Goal: Contribute content: Contribute content

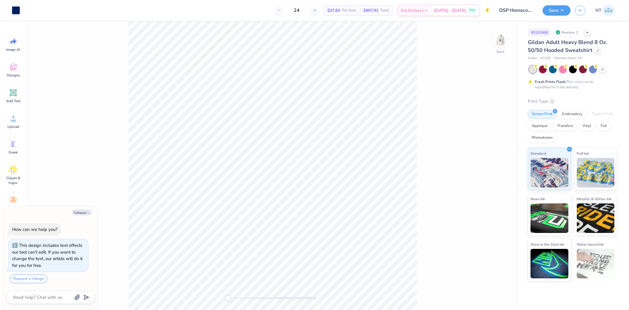
click at [85, 216] on div "Collapse How can we help you? This design includes text effects our tool can't …" at bounding box center [50, 257] width 94 height 103
click at [88, 209] on button "Collapse" at bounding box center [82, 212] width 20 height 6
type textarea "x"
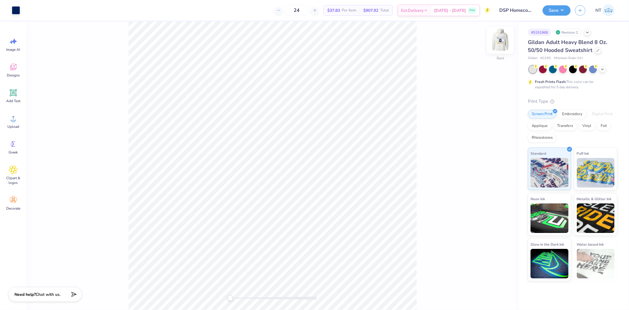
click at [492, 44] on img at bounding box center [501, 40] width 24 height 24
click at [7, 120] on div "Upload" at bounding box center [13, 121] width 21 height 22
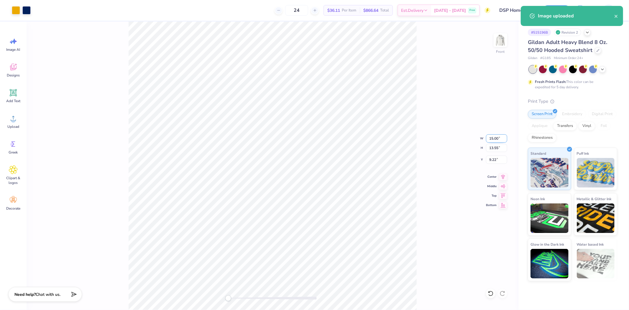
click at [488, 138] on input "15.00" at bounding box center [496, 138] width 21 height 8
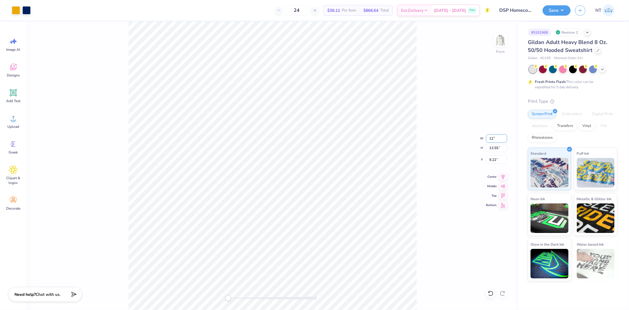
type input "12"
drag, startPoint x: 431, startPoint y: 142, endPoint x: 421, endPoint y: 147, distance: 10.9
click at [427, 142] on div "Front W 12 12 " H 13.55 13.55 " Y 9.22 9.22 " Center Middle Top Bottom" at bounding box center [273, 166] width 492 height 288
click at [11, 117] on icon at bounding box center [13, 118] width 9 height 9
click at [7, 110] on div "Image AI Designs Add Text Upload Greek Clipart & logos Decorate" at bounding box center [13, 123] width 21 height 181
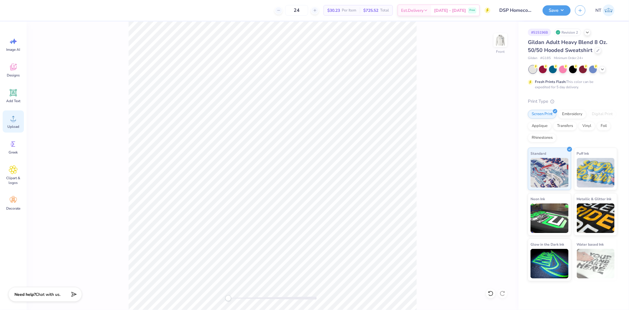
click at [15, 117] on icon at bounding box center [13, 118] width 9 height 9
click at [493, 158] on input "9.22" at bounding box center [496, 159] width 21 height 8
click at [490, 139] on input "12.01" at bounding box center [496, 138] width 21 height 8
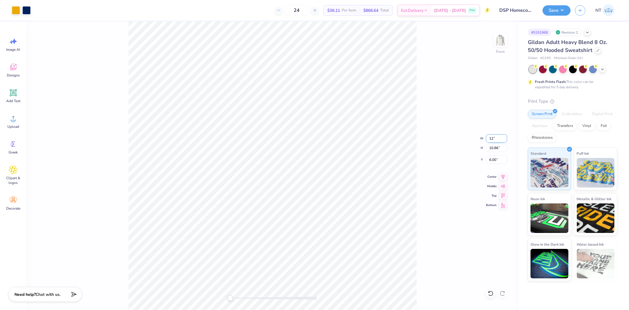
type input "12"
click at [492, 143] on div "Front W 12 12 " H 10.86 10.86 " Y 6.00 6.00 " Center Middle Top Bottom" at bounding box center [273, 166] width 492 height 288
click at [499, 40] on img at bounding box center [501, 40] width 24 height 24
click at [497, 38] on img at bounding box center [501, 40] width 24 height 24
type input "3.55"
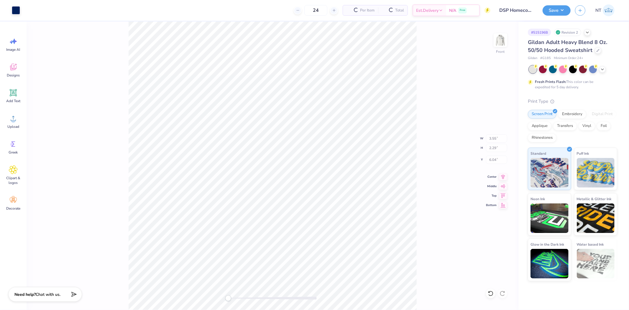
type input "2.29"
type input "6.04"
click at [558, 4] on div "Save NT" at bounding box center [586, 10] width 86 height 21
click at [562, 9] on button "Save" at bounding box center [557, 9] width 28 height 10
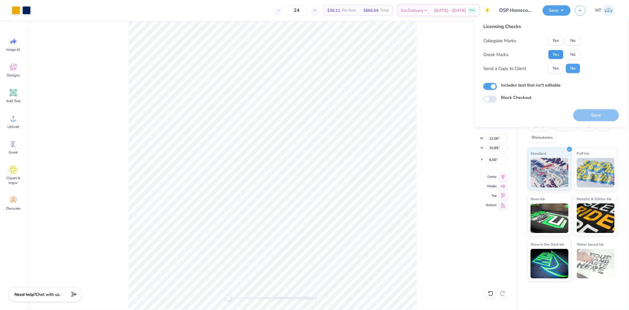
click at [553, 51] on button "Yes" at bounding box center [555, 54] width 15 height 9
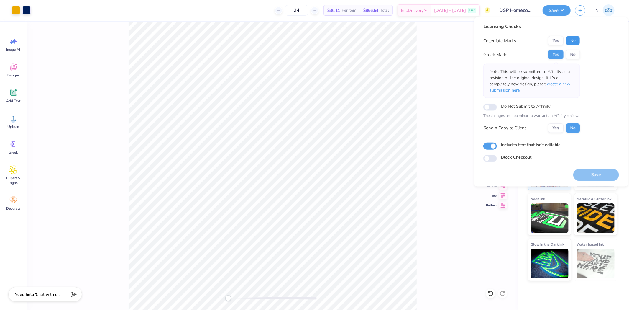
click at [576, 40] on button "No" at bounding box center [573, 40] width 14 height 9
click at [604, 168] on div "Save" at bounding box center [596, 171] width 46 height 19
click at [607, 177] on button "Save" at bounding box center [596, 174] width 46 height 12
click at [560, 6] on button "Save" at bounding box center [557, 9] width 28 height 10
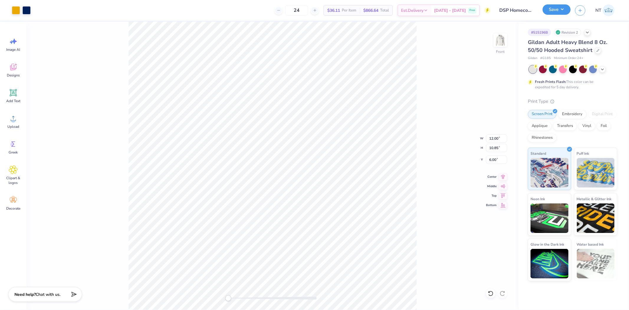
click at [560, 6] on button "Save" at bounding box center [557, 9] width 28 height 10
click at [559, 8] on button "Save" at bounding box center [557, 9] width 28 height 10
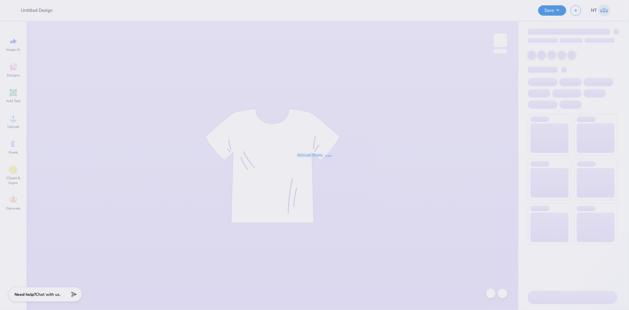
type input "Poultry Science Club Ohio State Fall 2025 Merch"
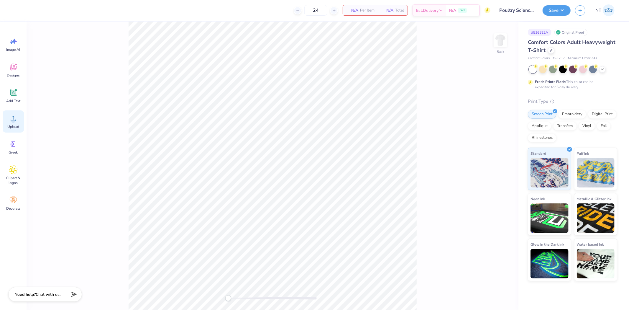
click at [11, 120] on circle at bounding box center [13, 121] width 4 height 4
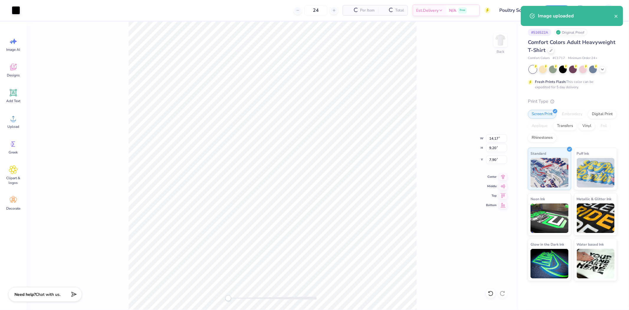
click at [419, 183] on div "Back W 14.17 14.17 " H 9.20 9.20 " Y 7.90 7.90 " Center Middle Top Bottom" at bounding box center [273, 166] width 492 height 288
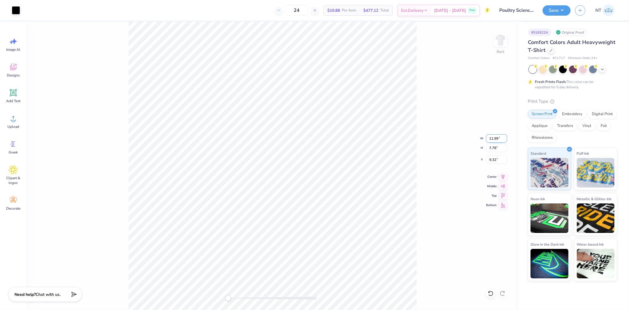
click at [489, 137] on input "11.99" at bounding box center [496, 138] width 21 height 8
click at [494, 158] on input "9.32" at bounding box center [496, 159] width 21 height 8
type input "3"
click at [428, 107] on div "Back W 11.99 11.99 " H 7.78 7.78 " Y 3.00 3.00 " Center Middle Top Bottom" at bounding box center [273, 166] width 492 height 288
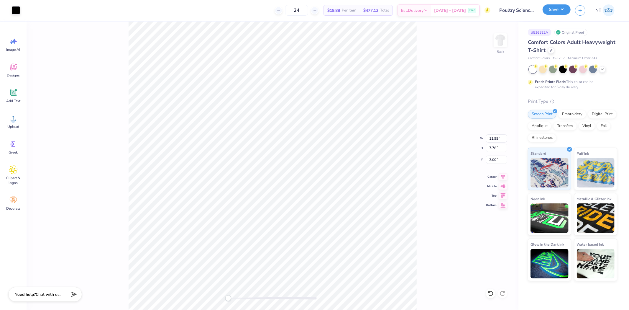
click at [563, 12] on button "Save" at bounding box center [557, 9] width 28 height 10
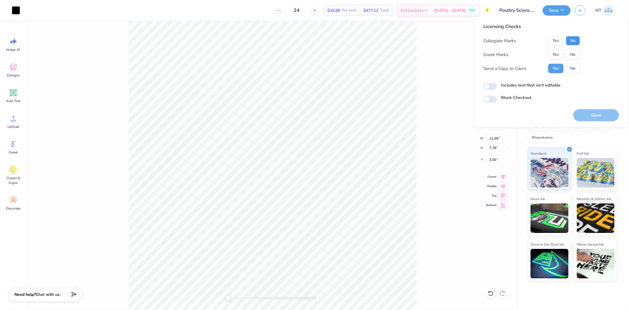
click at [573, 43] on button "No" at bounding box center [573, 40] width 14 height 9
click at [573, 61] on div "Collegiate Marks Yes No Greek Marks Yes No Send a Copy to Client Yes No" at bounding box center [531, 54] width 97 height 37
click at [575, 57] on button "No" at bounding box center [573, 54] width 14 height 9
click at [523, 86] on label "Includes text that isn't editable" at bounding box center [531, 85] width 60 height 6
click at [497, 86] on input "Includes text that isn't editable" at bounding box center [490, 86] width 14 height 7
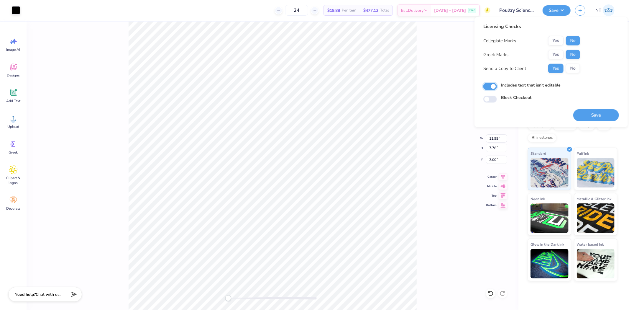
checkbox input "true"
click at [594, 119] on button "Save" at bounding box center [596, 115] width 46 height 12
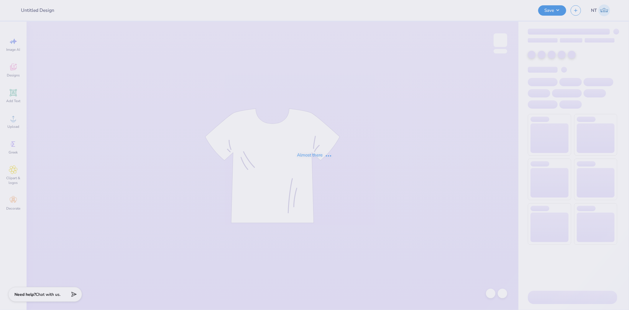
type input "ZPsi tees"
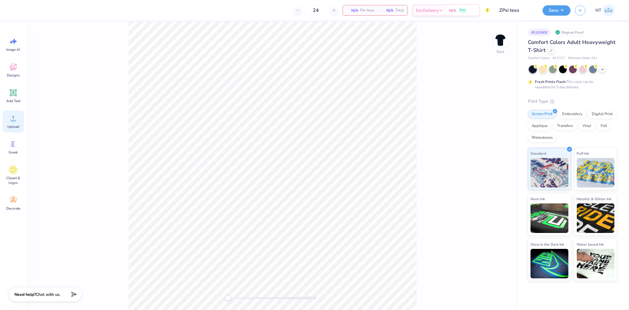
click at [12, 120] on circle at bounding box center [13, 121] width 4 height 4
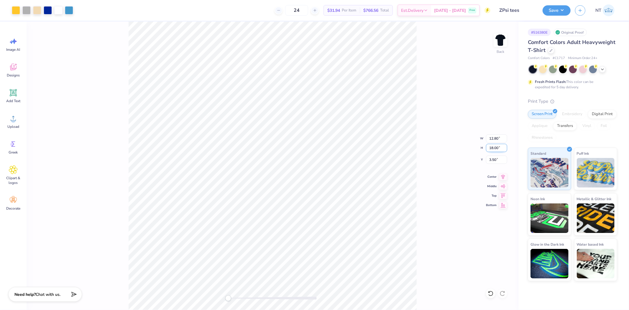
click at [490, 148] on input "18.00" at bounding box center [496, 148] width 21 height 8
click at [489, 157] on input "3.50" at bounding box center [496, 159] width 21 height 8
type input "3"
click at [15, 93] on icon at bounding box center [14, 93] width 6 height 6
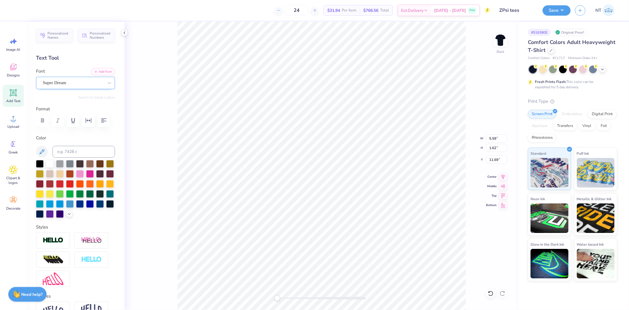
click at [80, 82] on div "Super Dream" at bounding box center [73, 82] width 62 height 9
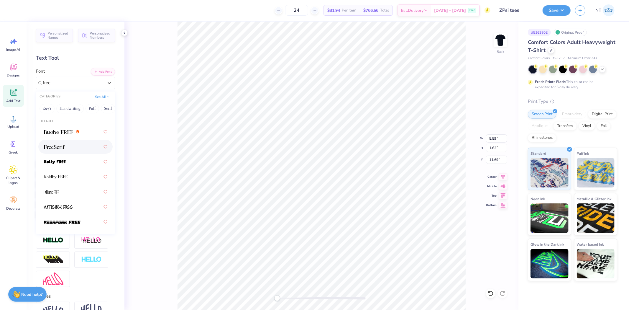
click at [78, 142] on div at bounding box center [76, 146] width 64 height 11
type input "free"
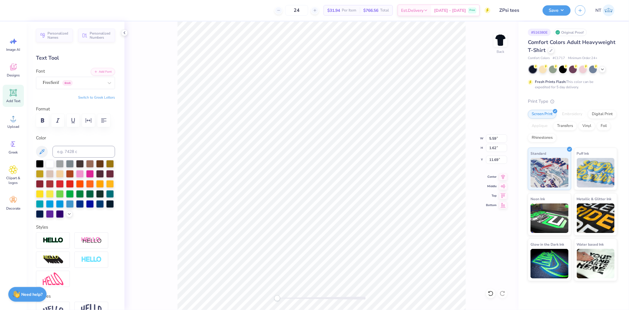
scroll to position [5, 1]
type textarea "ZETA PSI"
type input "9.86"
type input "13.87"
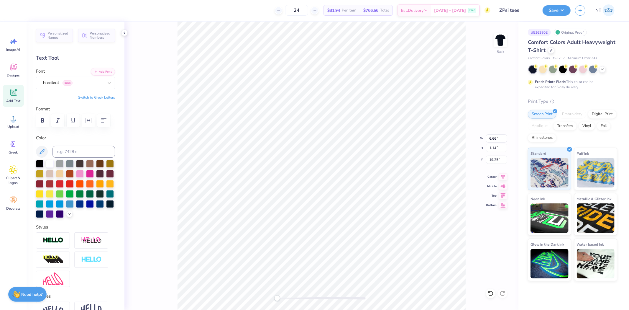
type input "3.90"
type input "6.66"
type input "1.14"
type input "3.00"
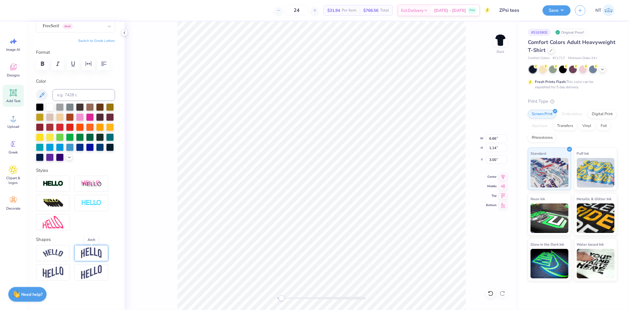
click at [93, 251] on img at bounding box center [91, 252] width 21 height 11
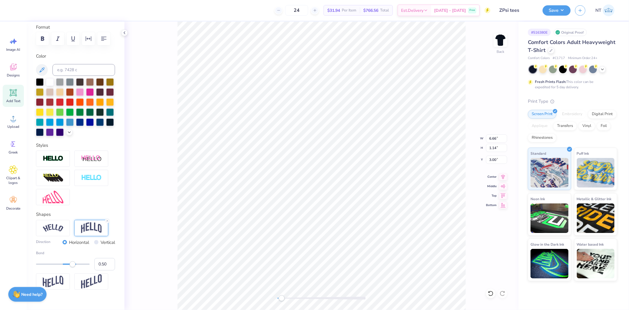
type input "9.86"
type input "13.87"
type input "4.14"
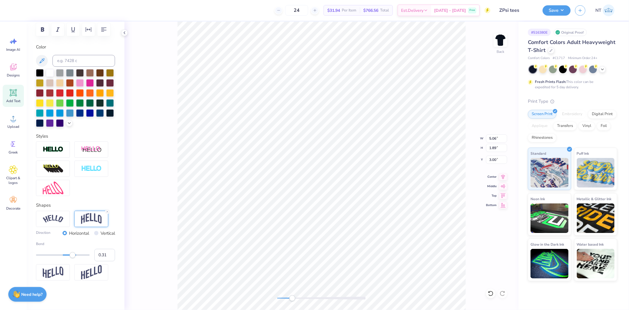
type input "0.28"
click at [67, 252] on div "Accessibility label" at bounding box center [67, 255] width 6 height 6
type input "0.37"
click at [69, 256] on div "Accessibility label" at bounding box center [69, 255] width 6 height 6
click at [96, 255] on input "0.37" at bounding box center [104, 255] width 21 height 12
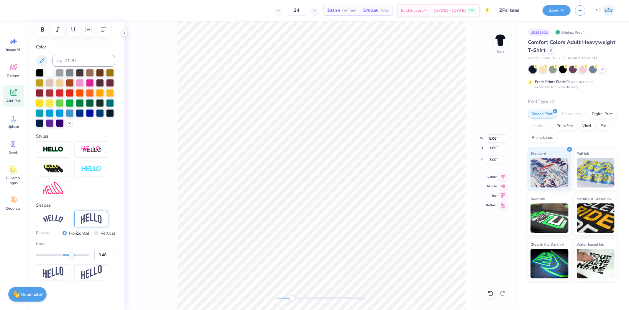
type input "0.49"
click at [72, 255] on div "Accessibility label" at bounding box center [72, 255] width 6 height 6
type input "0.5"
click at [105, 253] on input "0.5" at bounding box center [104, 255] width 21 height 12
type input "3.00"
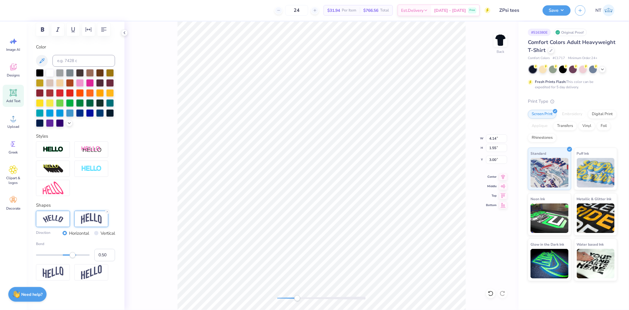
click at [58, 219] on img at bounding box center [53, 219] width 21 height 8
type input "0.43"
click at [71, 252] on div "Accessibility label" at bounding box center [72, 255] width 6 height 6
type input "0.31"
click at [68, 254] on div "Accessibility label" at bounding box center [69, 255] width 6 height 6
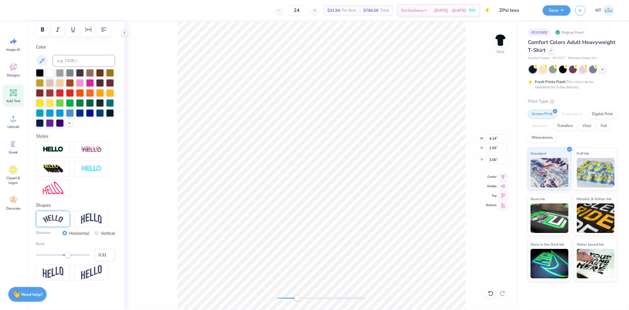
click at [85, 233] on div "Direction Horizontal Vertical" at bounding box center [75, 233] width 79 height 7
click at [86, 225] on div at bounding box center [91, 219] width 34 height 16
type input "0.52"
click at [73, 253] on div at bounding box center [63, 255] width 54 height 6
type input "0.73"
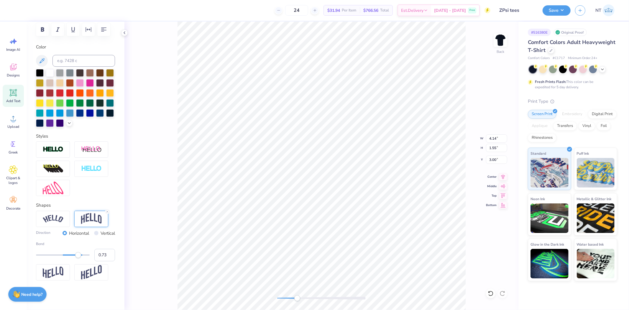
click at [78, 254] on div at bounding box center [63, 254] width 54 height 1
type input "0.38"
drag, startPoint x: 77, startPoint y: 254, endPoint x: 70, endPoint y: 254, distance: 7.1
click at [70, 254] on div "Accessibility label" at bounding box center [70, 255] width 6 height 6
type input "0.23"
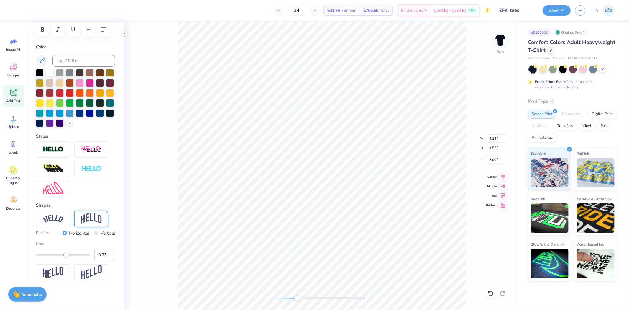
click at [66, 254] on div "Accessibility label" at bounding box center [67, 255] width 6 height 6
click at [8, 119] on div "Upload" at bounding box center [13, 121] width 21 height 22
click at [16, 96] on icon at bounding box center [13, 92] width 9 height 9
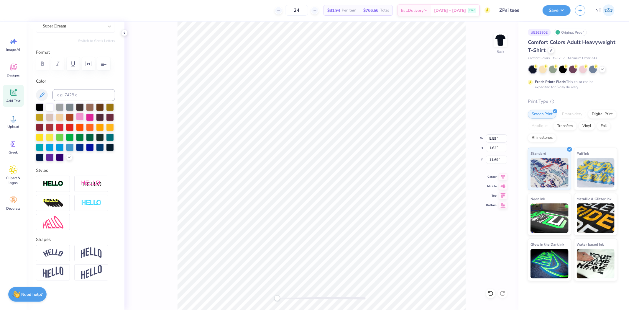
scroll to position [0, 0]
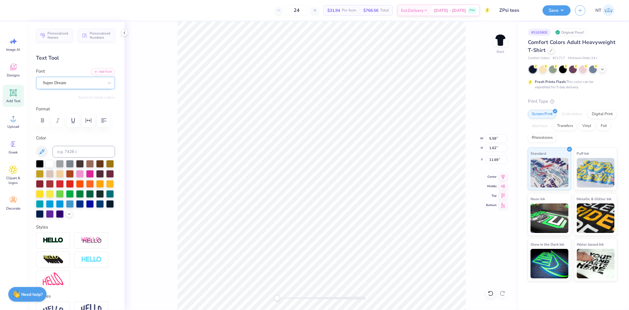
click at [74, 86] on div "Super Dream" at bounding box center [73, 82] width 62 height 9
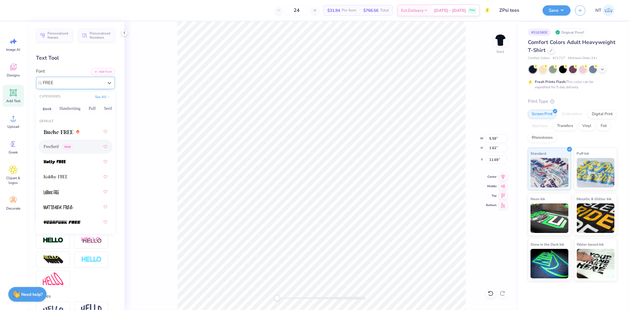
type input "FREE"
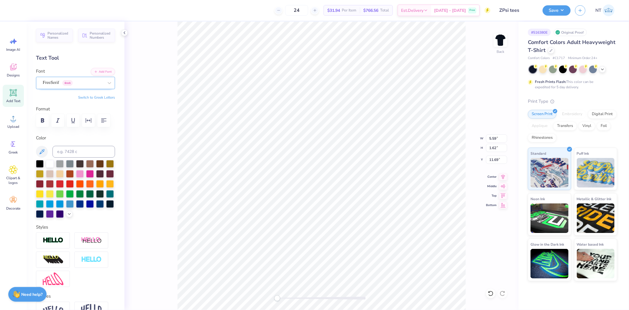
type textarea "FALL ’25 RUSH"
click at [87, 119] on icon "button" at bounding box center [88, 120] width 7 height 7
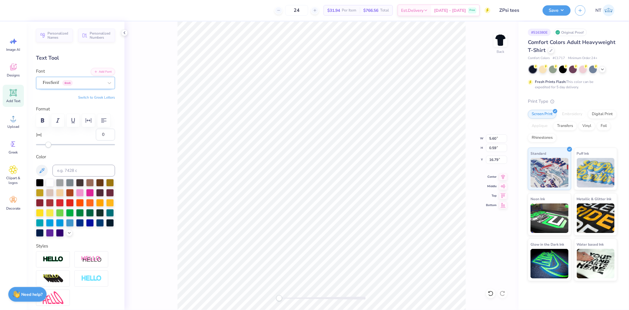
type input "42"
click at [74, 147] on div at bounding box center [75, 145] width 79 height 6
type input "33"
drag, startPoint x: 72, startPoint y: 157, endPoint x: 70, endPoint y: 160, distance: 3.4
click at [68, 147] on div "Accessibility label" at bounding box center [69, 145] width 6 height 6
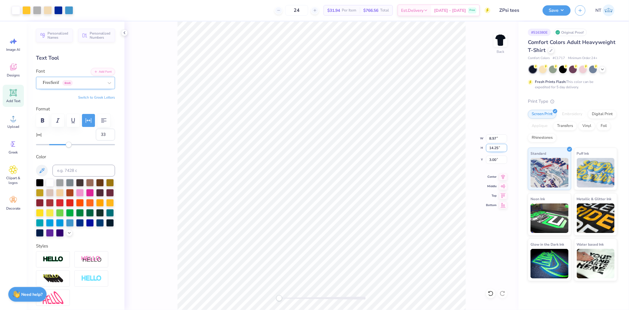
click at [491, 144] on input "14.25" at bounding box center [496, 148] width 21 height 8
type input "9.15"
type input "14.47"
type input "2.93"
type input "9.61"
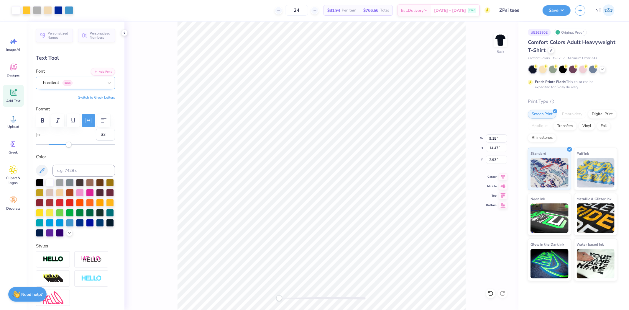
type input "15.01"
type input "2.76"
type input "3.00"
click at [555, 13] on button "Save" at bounding box center [557, 9] width 28 height 10
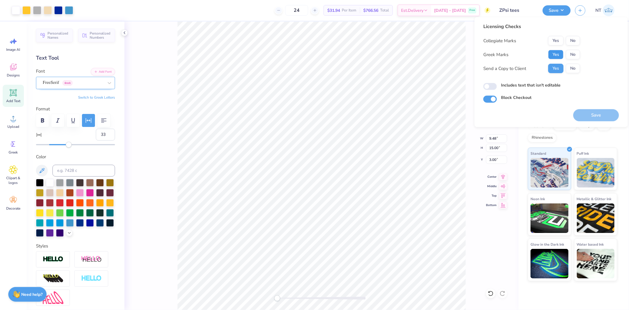
click at [551, 54] on button "Yes" at bounding box center [555, 54] width 15 height 9
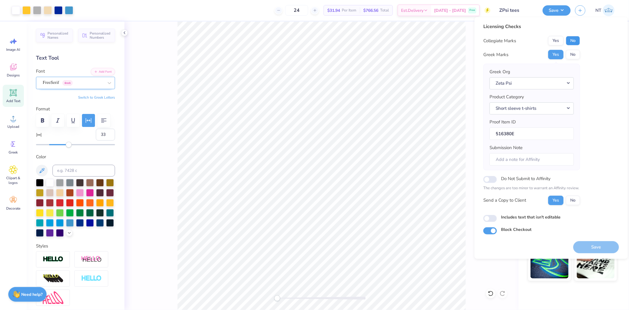
click at [573, 39] on button "No" at bounding box center [573, 40] width 14 height 9
click at [493, 216] on input "Includes text that isn't editable" at bounding box center [490, 218] width 14 height 7
checkbox input "true"
click at [604, 243] on button "Save" at bounding box center [596, 247] width 46 height 12
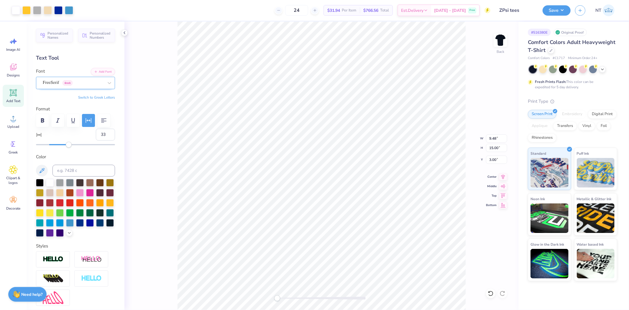
click at [564, 4] on div "Save NT" at bounding box center [586, 10] width 86 height 21
click at [563, 9] on button "Save" at bounding box center [557, 9] width 28 height 10
